Goal: Transaction & Acquisition: Obtain resource

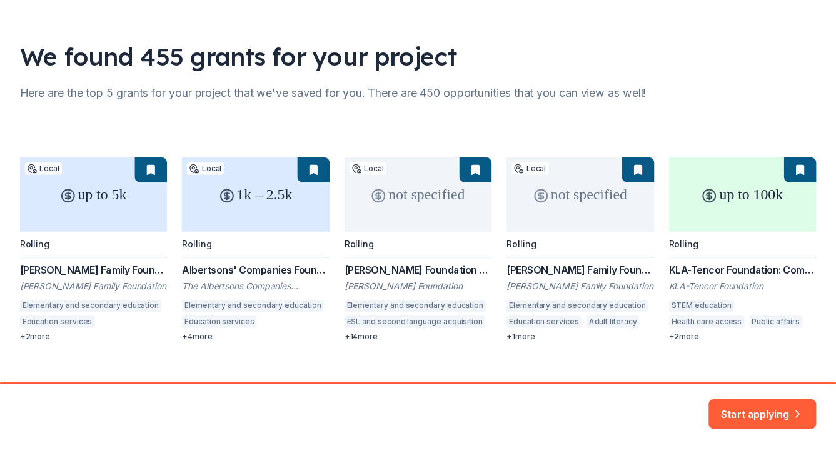
scroll to position [82, 0]
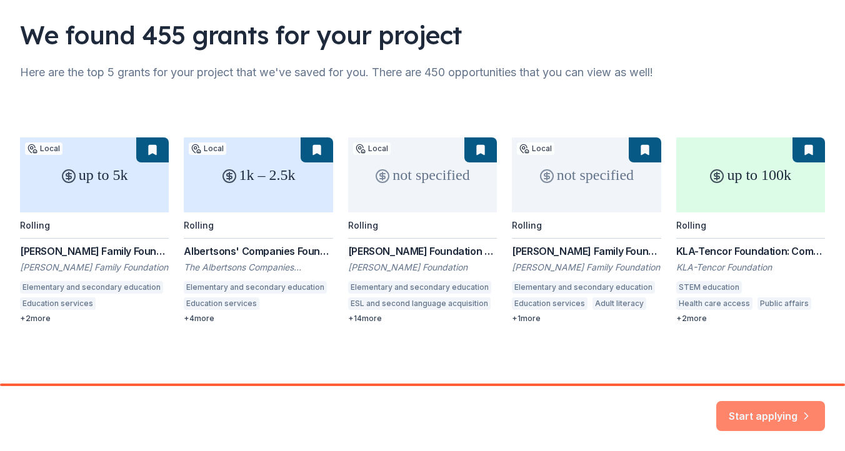
click at [774, 406] on button "Start applying" at bounding box center [770, 409] width 109 height 30
click at [768, 413] on div "Start applying" at bounding box center [770, 416] width 109 height 30
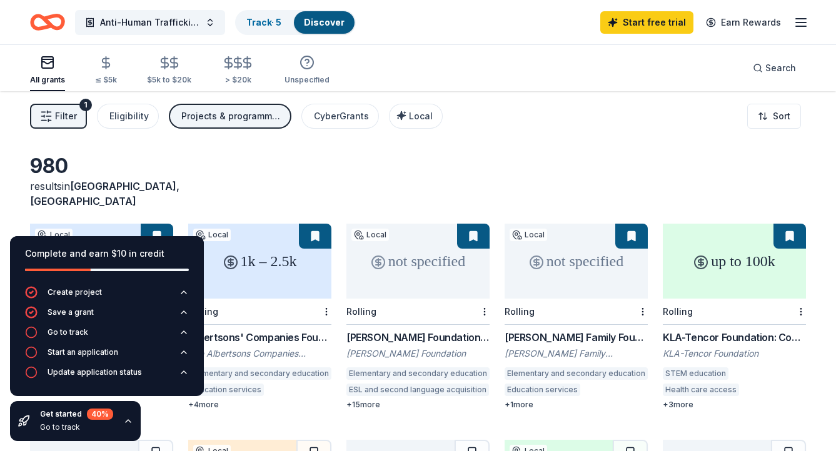
click at [263, 161] on div "980 results in Union City, CA" at bounding box center [418, 181] width 776 height 55
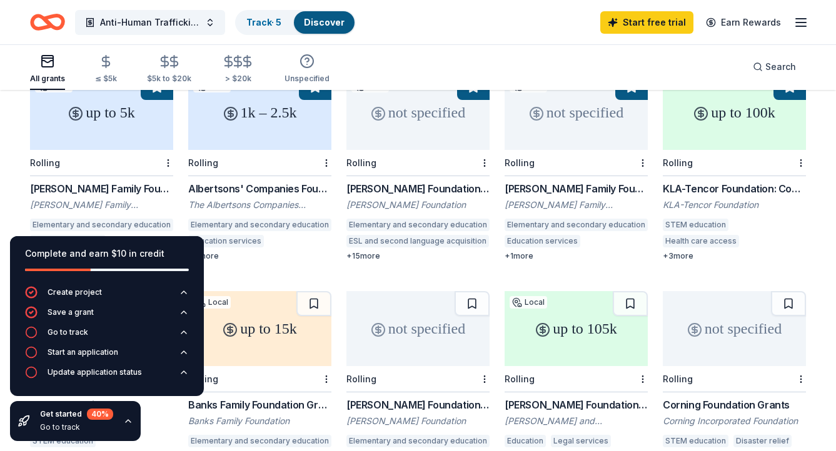
scroll to position [150, 0]
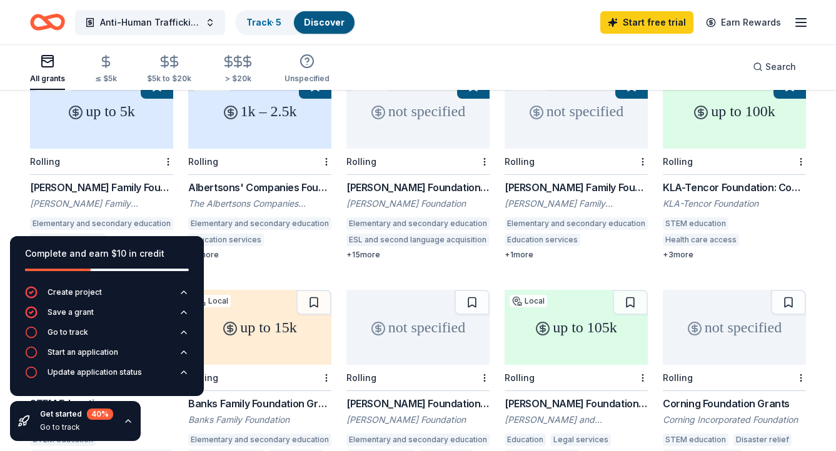
click at [126, 423] on icon "button" at bounding box center [128, 421] width 10 height 10
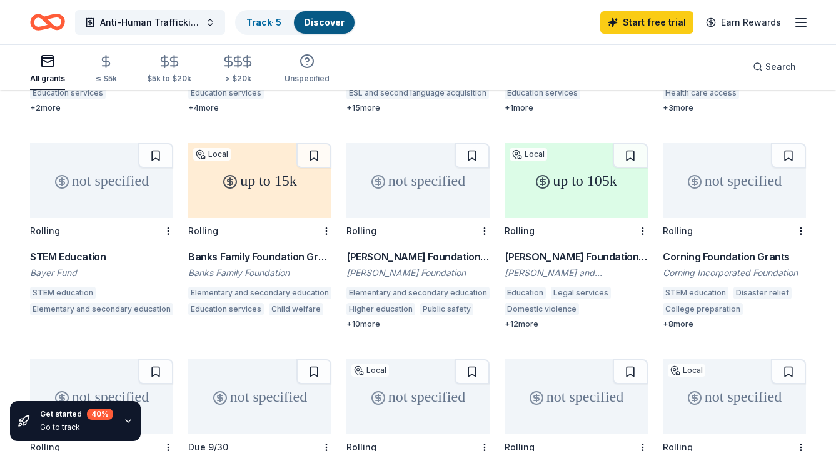
scroll to position [306, 0]
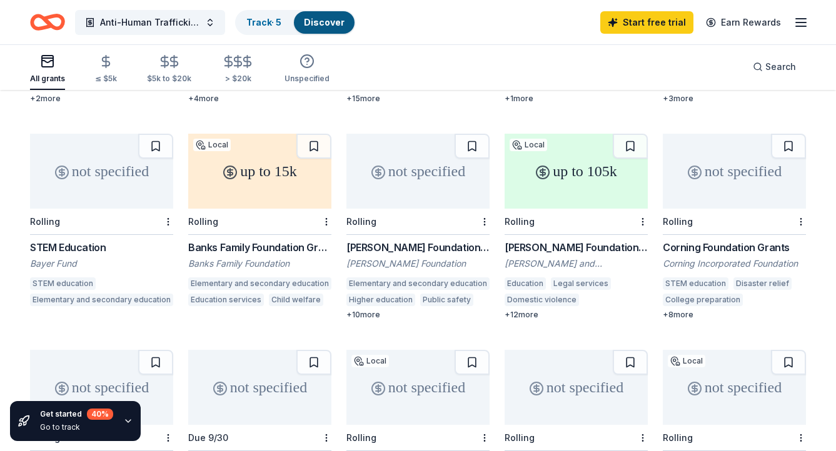
click at [381, 310] on div "+ 10 more" at bounding box center [417, 315] width 143 height 10
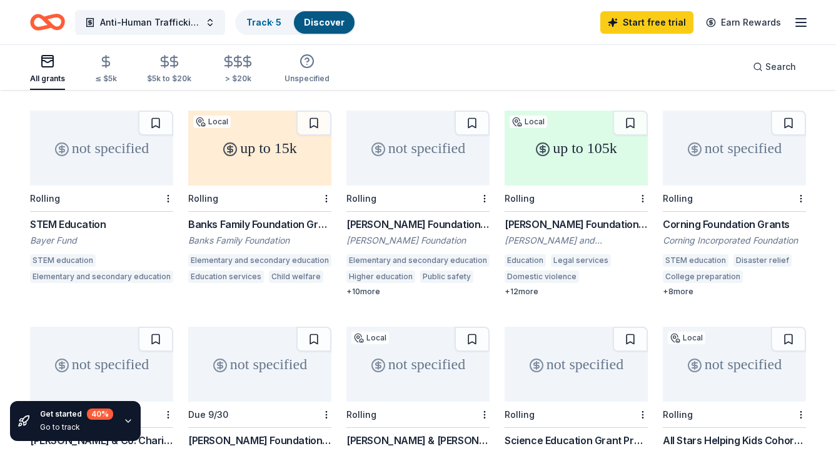
scroll to position [327, 0]
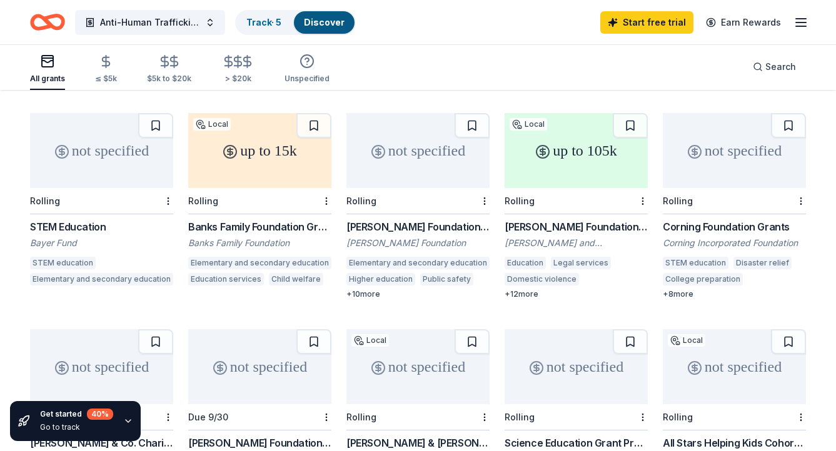
click at [561, 219] on div "Baskin Foundation Grant" at bounding box center [575, 226] width 143 height 15
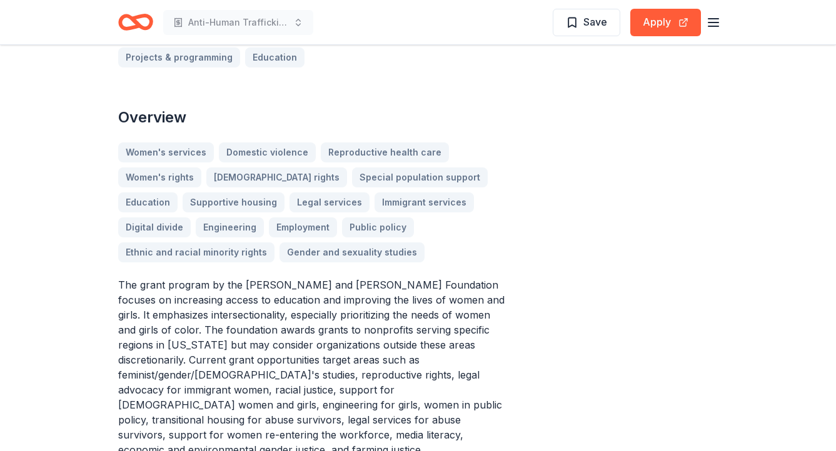
scroll to position [337, 0]
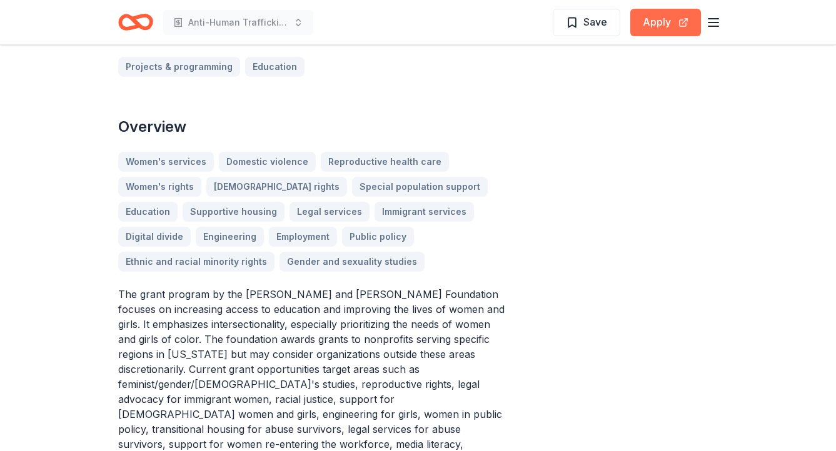
click at [668, 23] on button "Apply" at bounding box center [665, 23] width 71 height 28
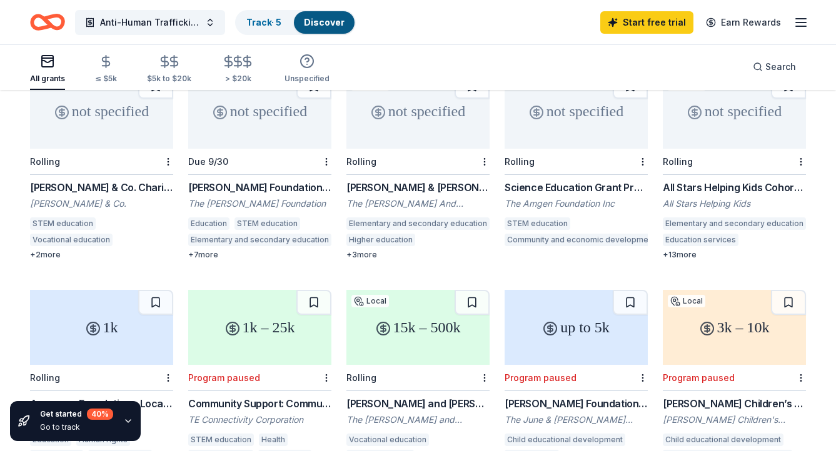
scroll to position [588, 0]
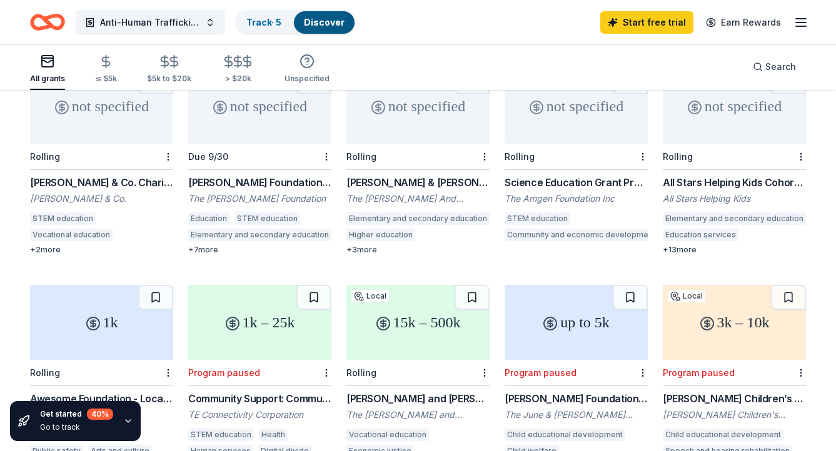
click at [44, 245] on div "+ 2 more" at bounding box center [101, 250] width 143 height 10
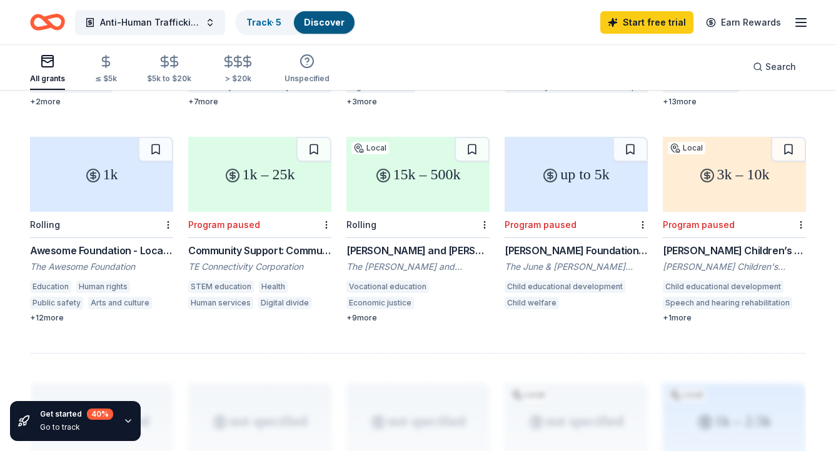
scroll to position [735, 0]
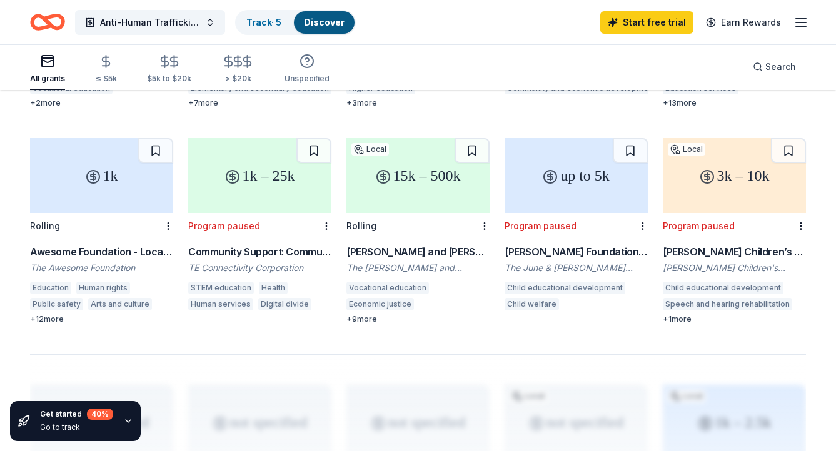
click at [98, 244] on div "Awesome Foundation - Local Chapter Grants" at bounding box center [101, 251] width 143 height 15
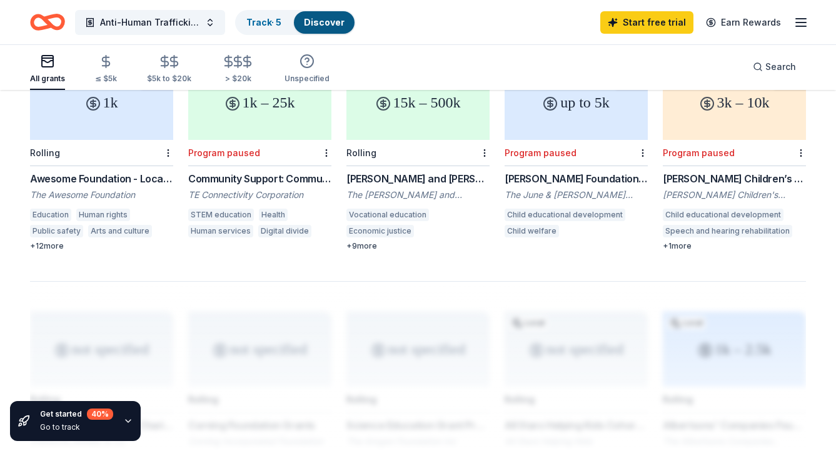
scroll to position [813, 0]
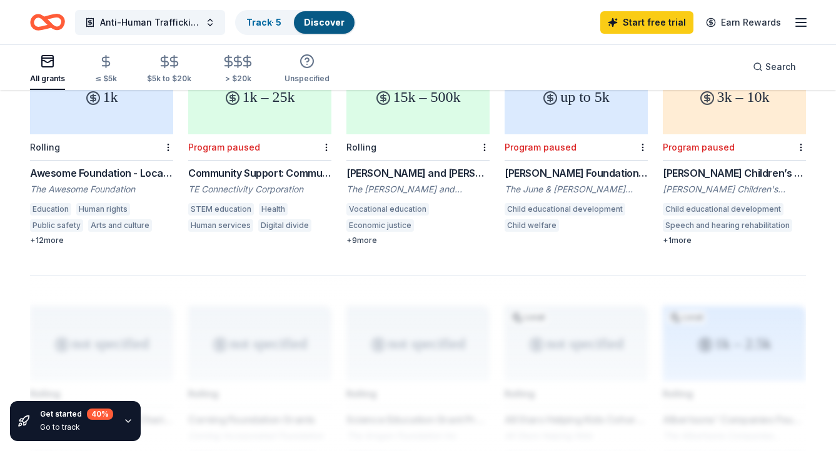
click at [371, 236] on div "+ 9 more" at bounding box center [417, 241] width 143 height 10
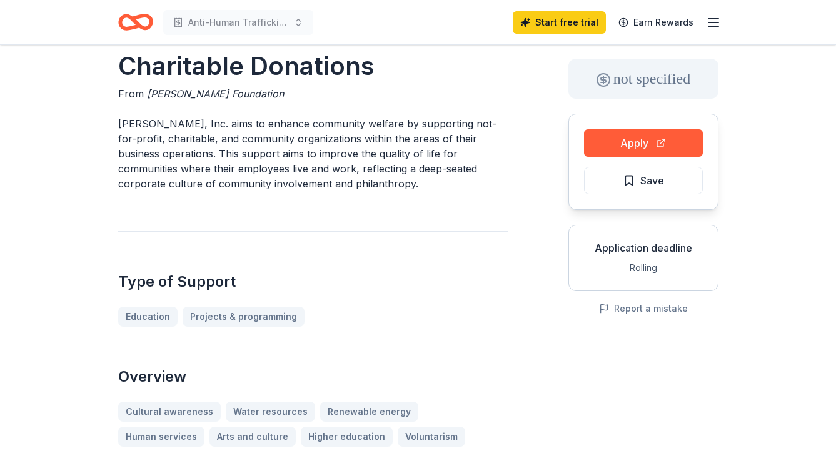
scroll to position [54, 0]
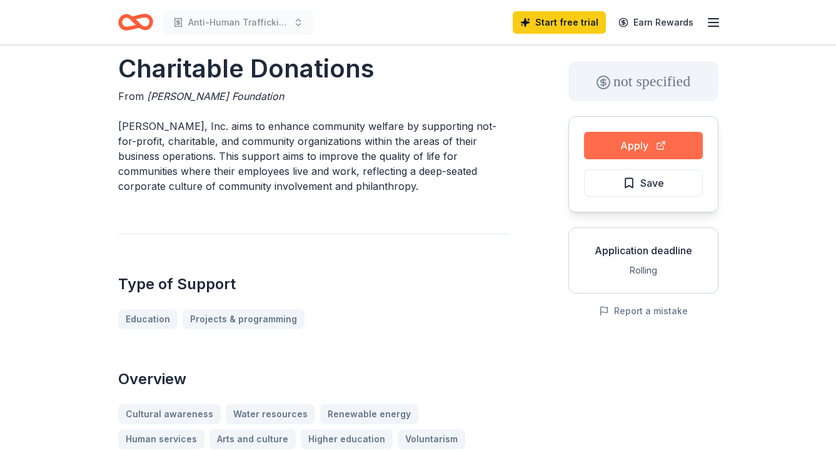
click at [643, 136] on button "Apply" at bounding box center [643, 146] width 119 height 28
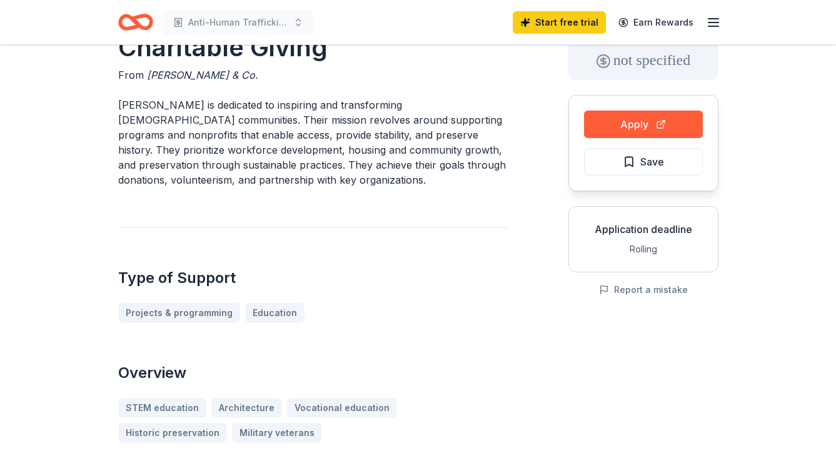
scroll to position [70, 0]
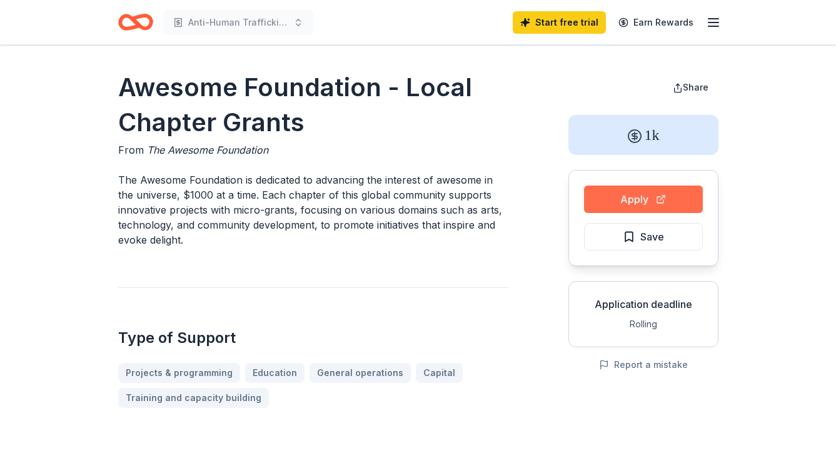
click at [646, 201] on button "Apply" at bounding box center [643, 200] width 119 height 28
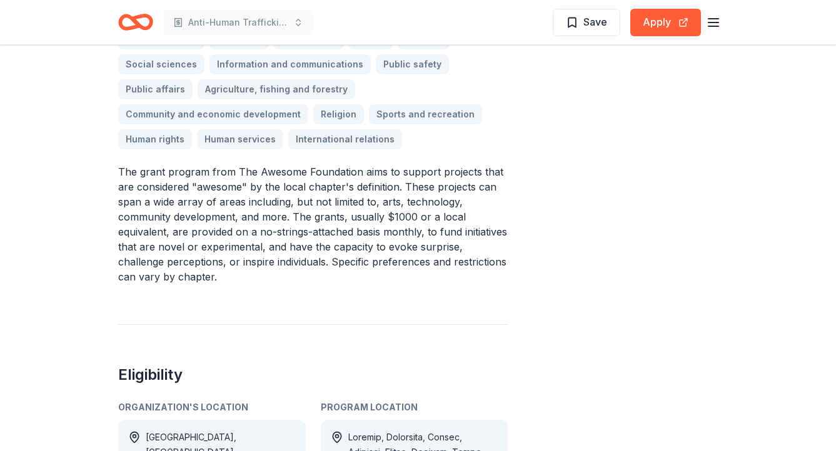
scroll to position [455, 0]
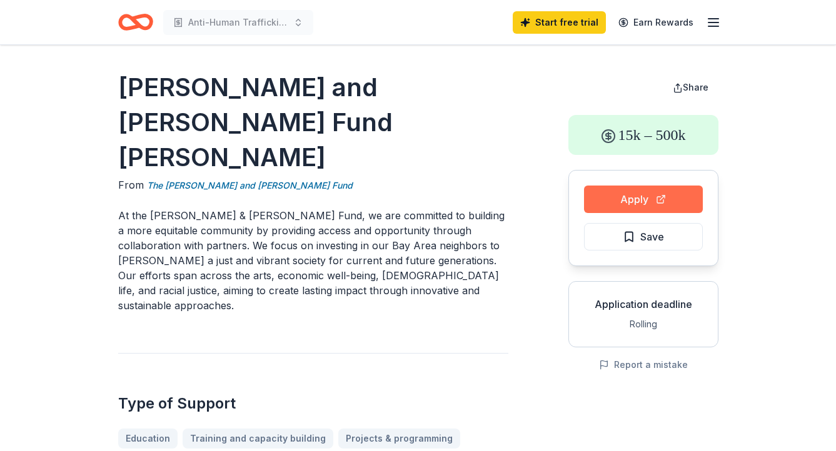
click at [640, 203] on button "Apply" at bounding box center [643, 200] width 119 height 28
